Goal: Transaction & Acquisition: Download file/media

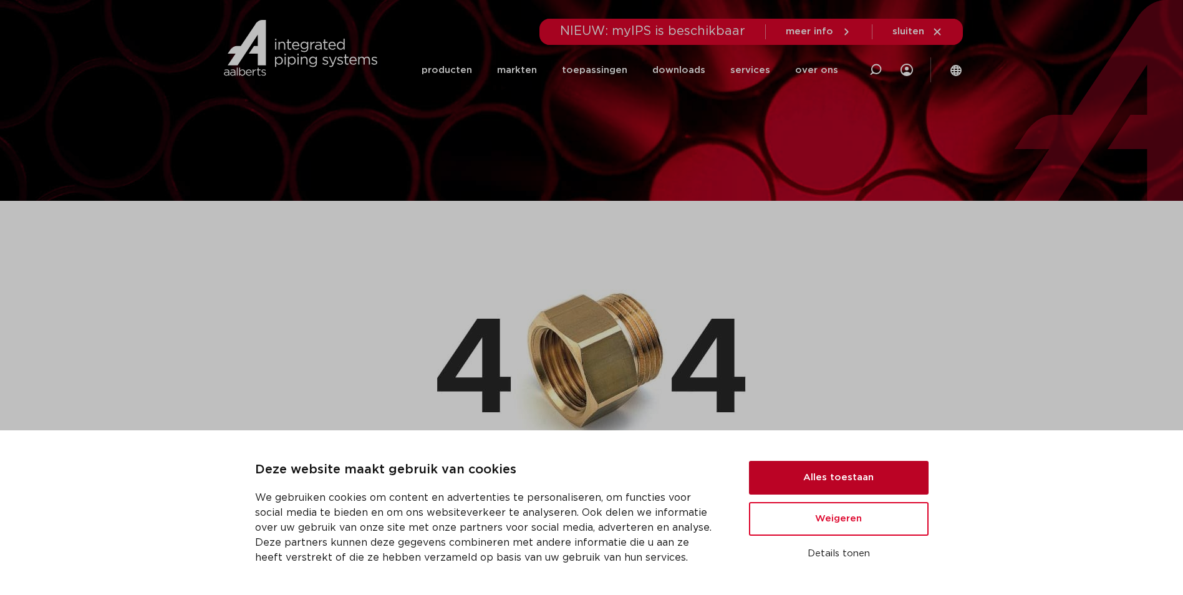
click at [823, 469] on button "Alles toestaan" at bounding box center [839, 478] width 180 height 34
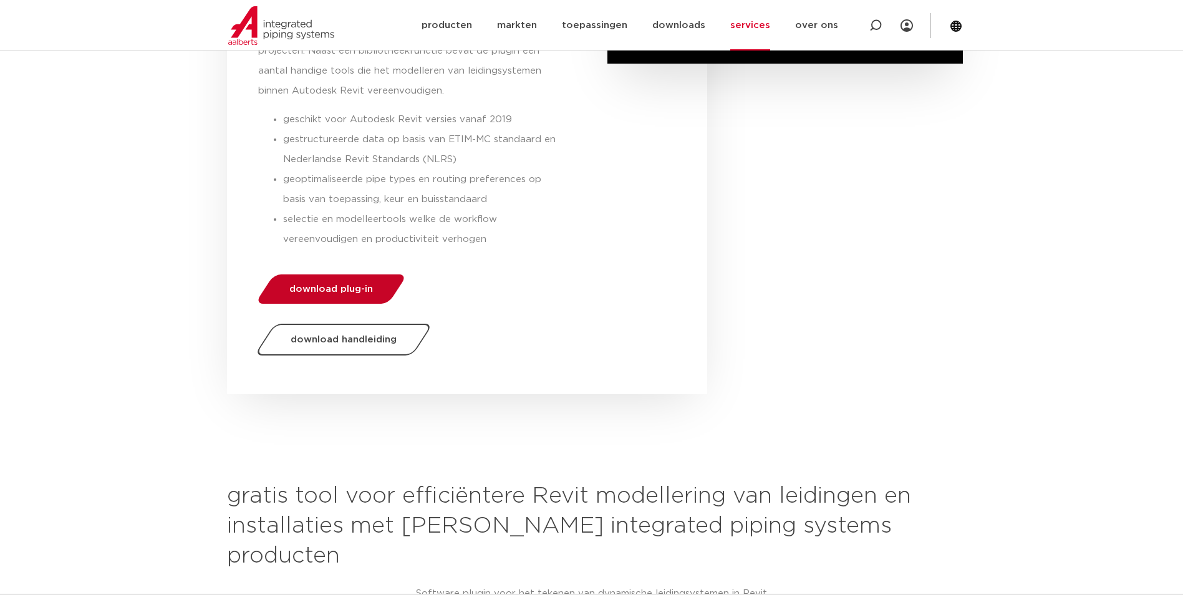
click at [358, 295] on link "download plug-in" at bounding box center [330, 288] width 153 height 29
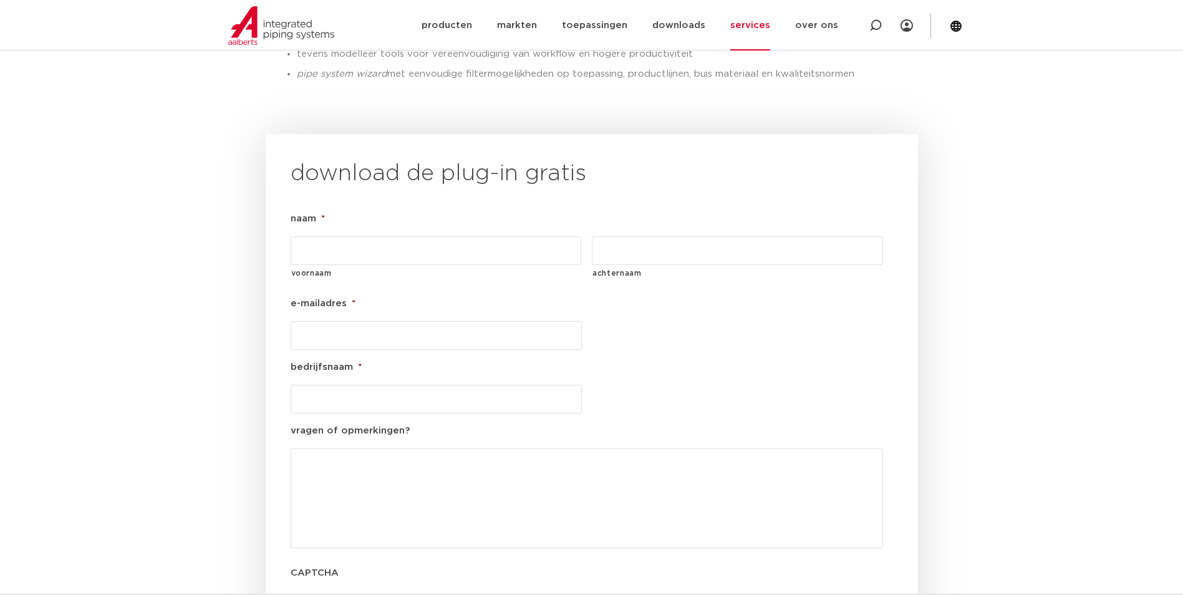
scroll to position [1299, 0]
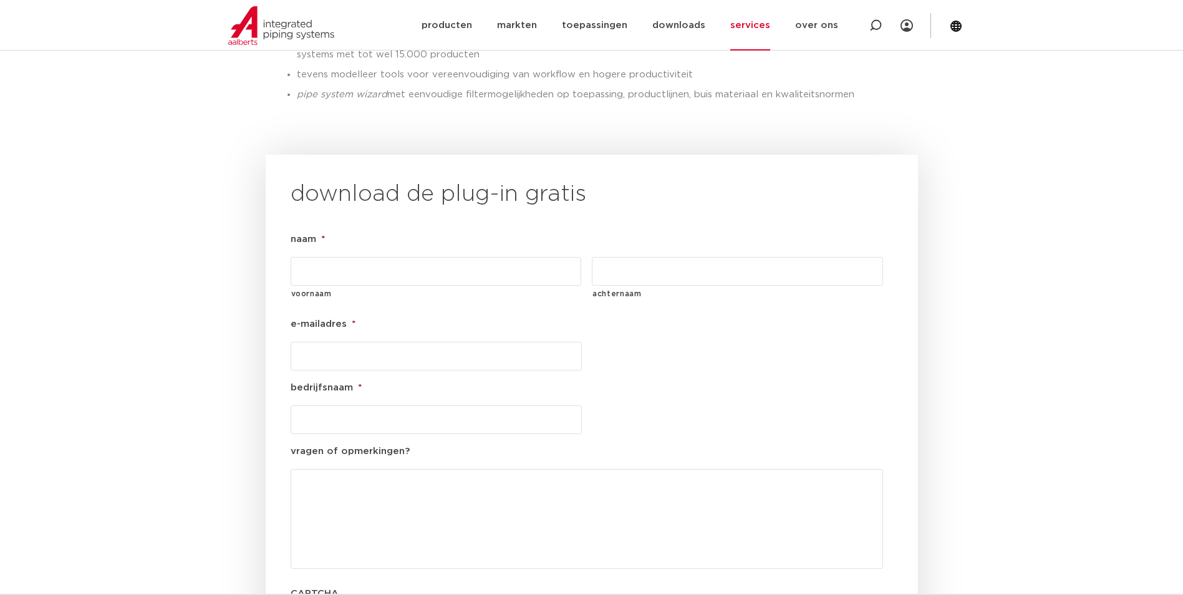
click at [443, 286] on label "voornaam" at bounding box center [436, 293] width 291 height 15
click at [443, 260] on input "voornaam" at bounding box center [436, 271] width 291 height 29
click at [440, 257] on input "voornaam" at bounding box center [436, 271] width 291 height 29
type input "lars"
click at [656, 257] on input "achternaam" at bounding box center [737, 271] width 291 height 29
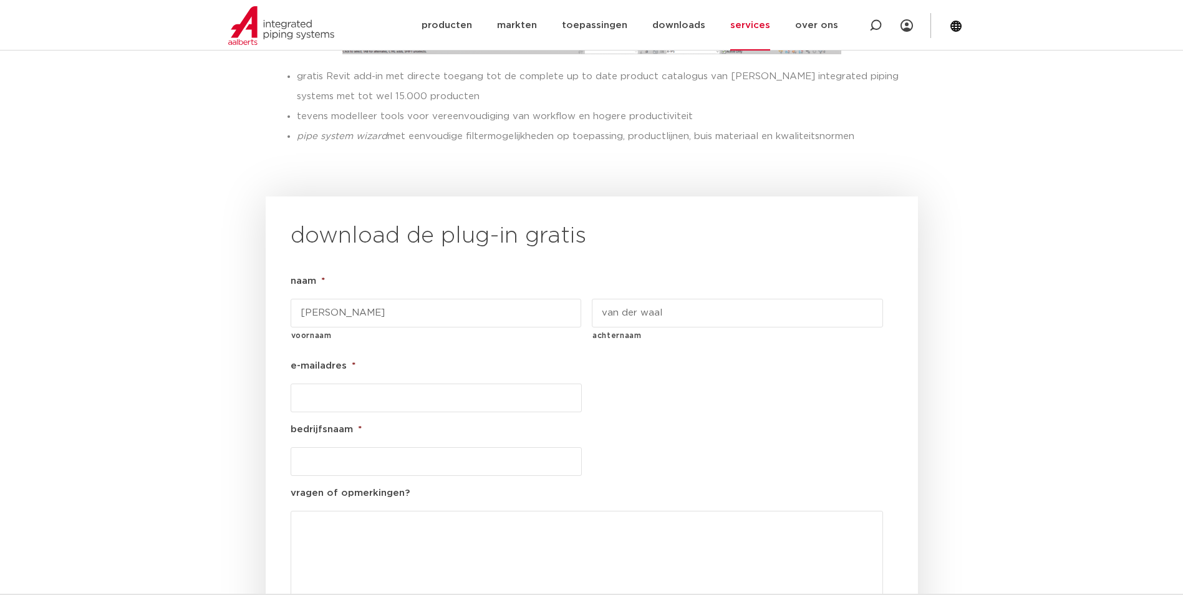
scroll to position [1361, 0]
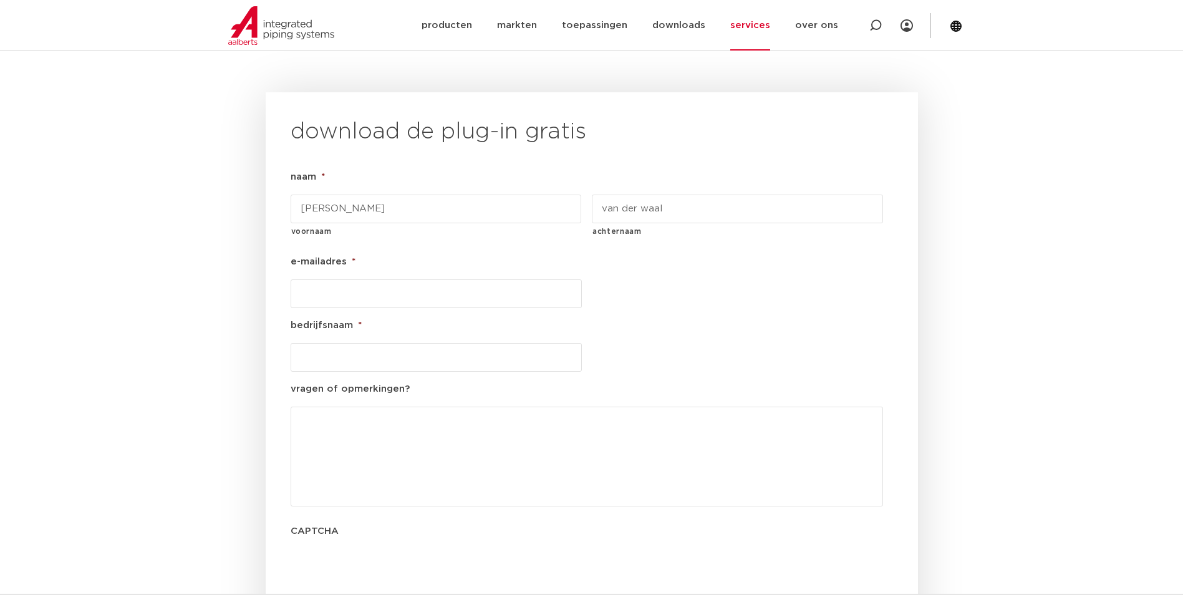
type input "van der waal"
click at [475, 254] on li "e-mailadres *" at bounding box center [592, 281] width 602 height 54
click at [475, 279] on input "e-mailadres *" at bounding box center [436, 293] width 291 height 29
type input "l.vandewaal@loohuisgroep.nl"
click at [434, 343] on input "bedrijfsnaam *" at bounding box center [436, 357] width 291 height 29
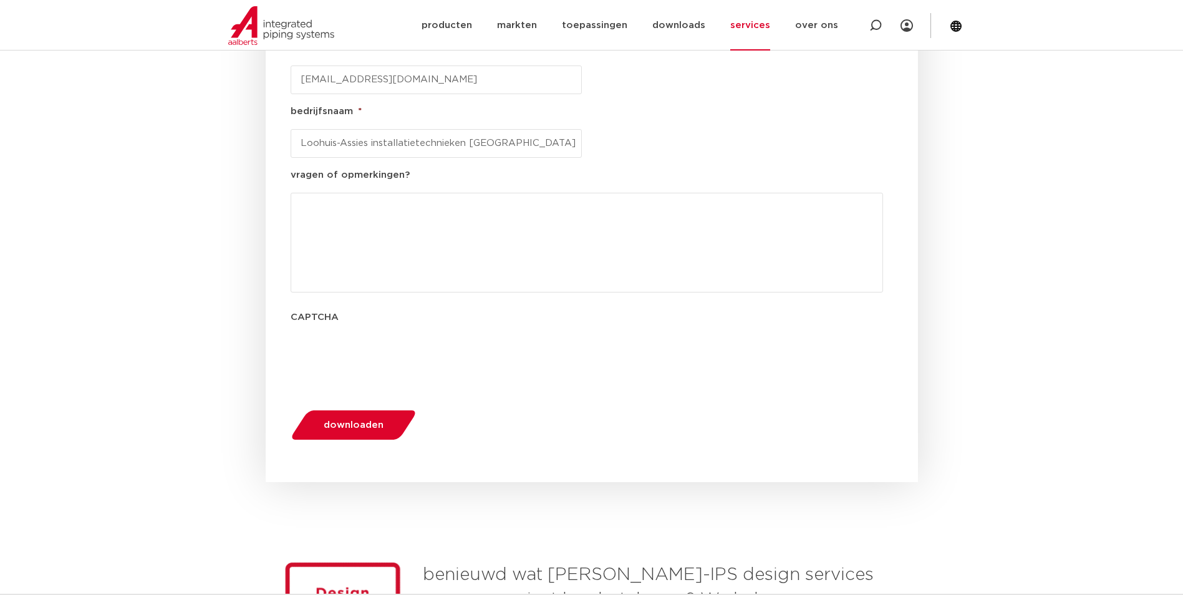
scroll to position [1673, 0]
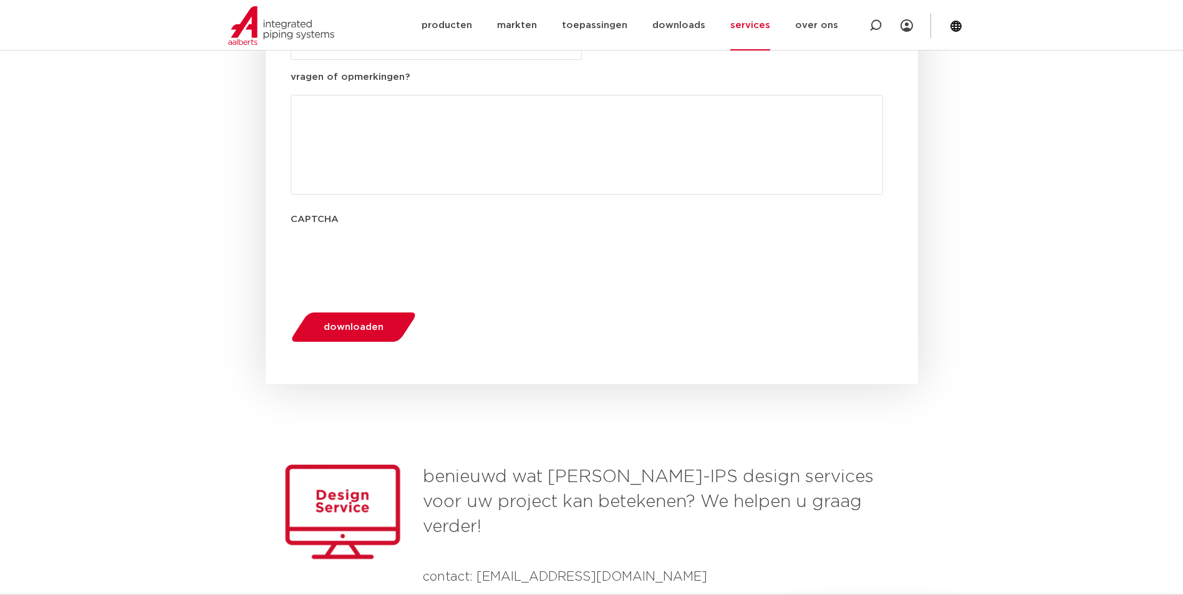
type input "Loohuis-Assies installatietechnieken Zwolle"
click at [341, 322] on span "downloaden" at bounding box center [354, 326] width 60 height 9
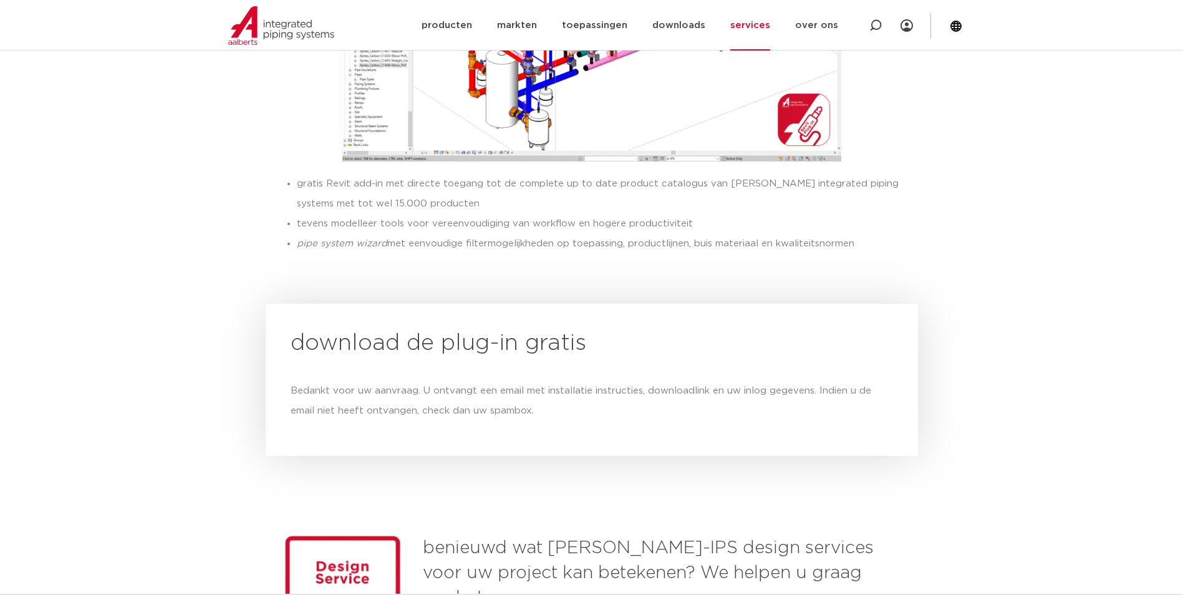
scroll to position [1127, 0]
